Goal: Register for event/course

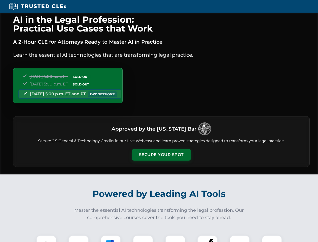
click at [161, 155] on button "Secure Your Spot" at bounding box center [161, 155] width 59 height 12
click at [46, 239] on img at bounding box center [46, 245] width 15 height 15
